Goal: Navigation & Orientation: Understand site structure

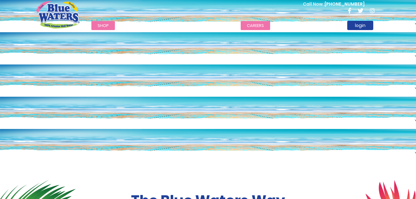
click at [245, 25] on link "careers" at bounding box center [254, 25] width 29 height 9
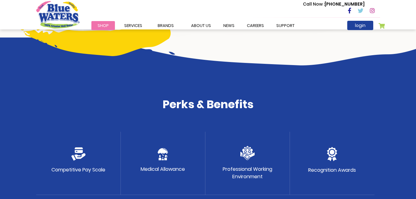
scroll to position [309, 0]
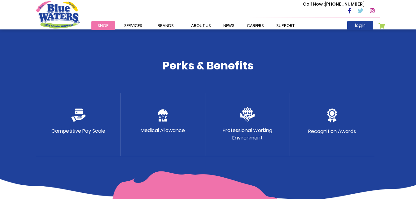
click at [78, 115] on img at bounding box center [78, 115] width 14 height 14
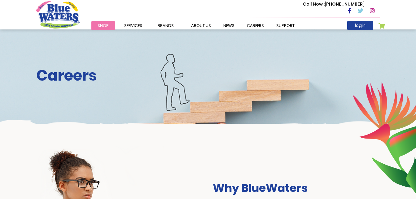
scroll to position [0, 0]
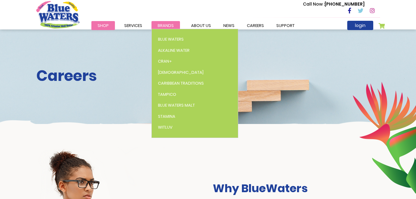
click at [161, 24] on span "Brands" at bounding box center [166, 26] width 16 height 6
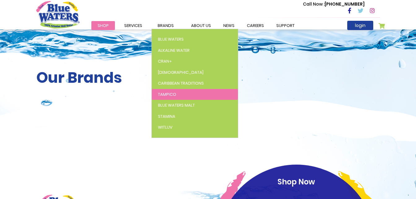
drag, startPoint x: 166, startPoint y: 24, endPoint x: 174, endPoint y: 98, distance: 74.1
click at [174, 29] on li "Brands Blue Waters Alkaline Water Cran+ Juse Caribbean Traditions Tampico Blue …" at bounding box center [165, 25] width 28 height 7
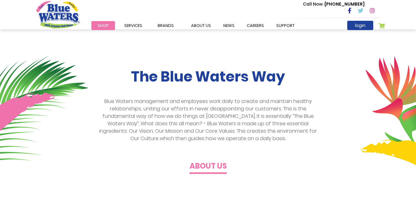
scroll to position [93, 0]
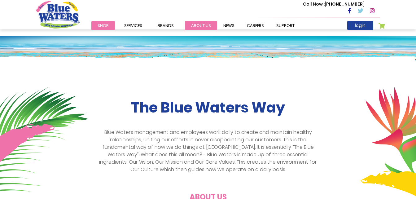
click at [194, 25] on link "about us" at bounding box center [201, 25] width 32 height 9
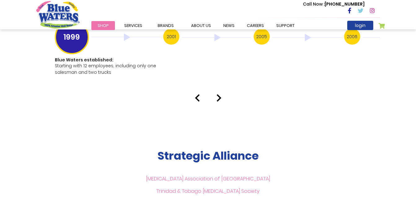
scroll to position [1269, 0]
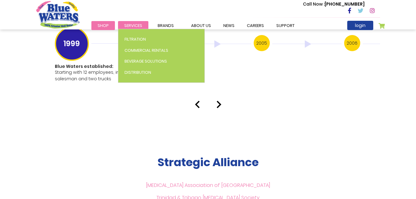
click at [132, 27] on span "Services" at bounding box center [133, 26] width 18 height 6
click at [134, 25] on span "Services" at bounding box center [133, 26] width 18 height 6
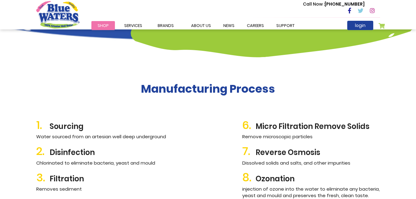
scroll to position [619, 0]
